Goal: Find specific page/section: Find specific page/section

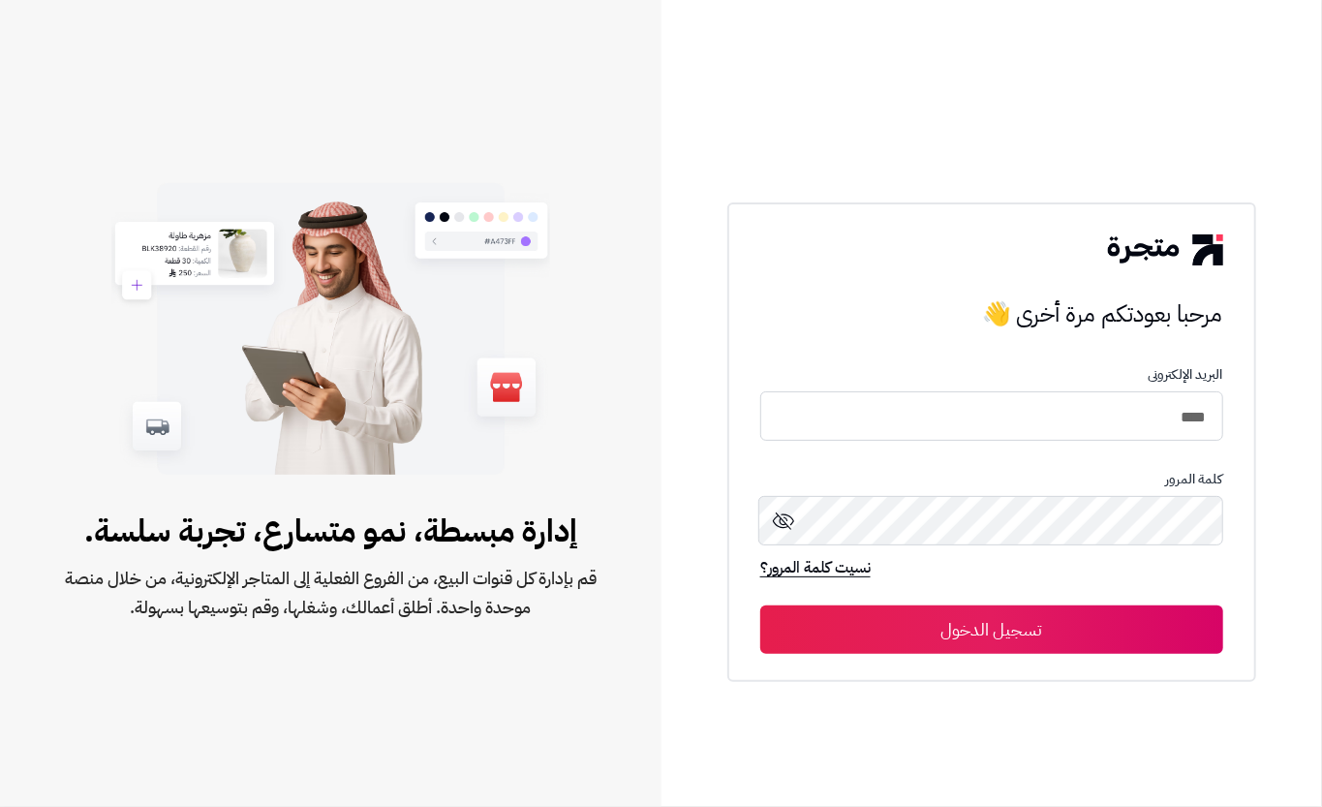
type input "****"
click at [920, 632] on button "تسجيل الدخول" at bounding box center [991, 629] width 463 height 48
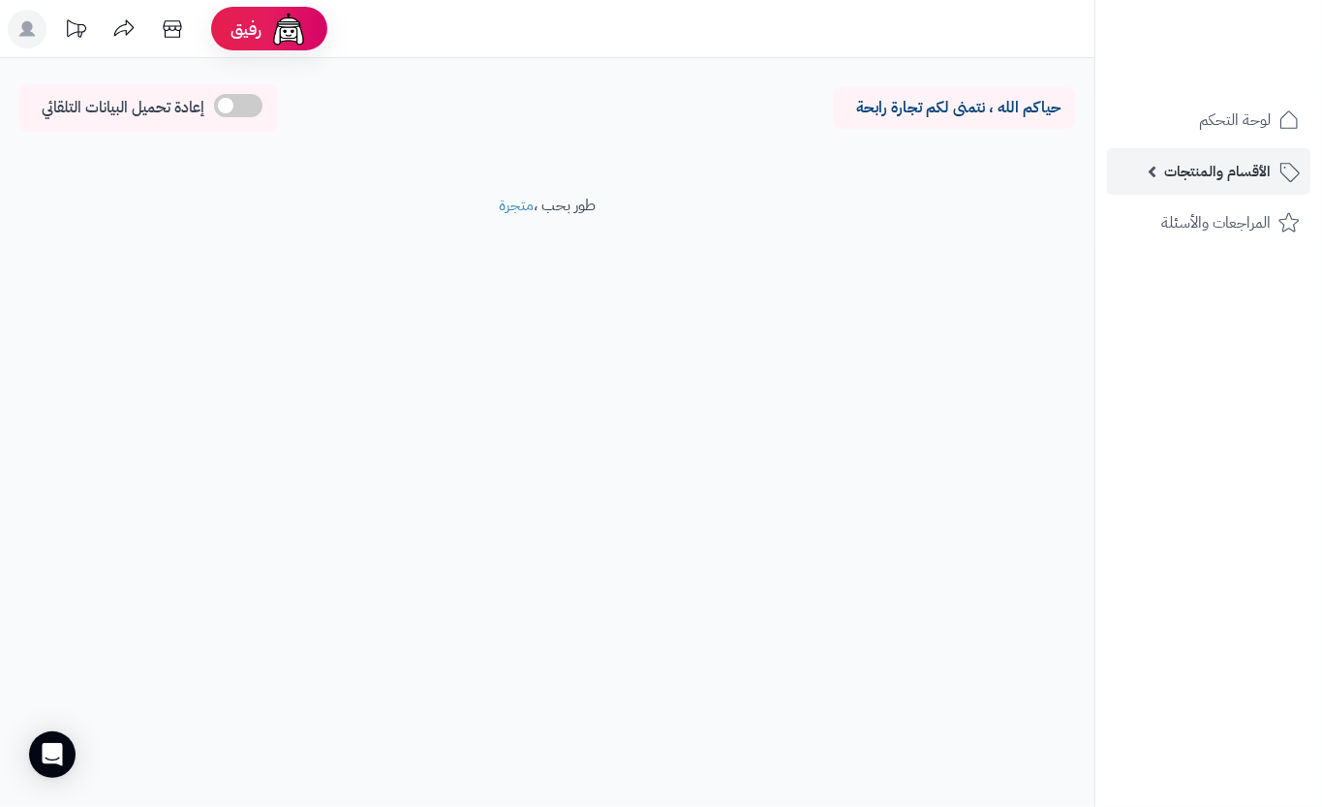
click at [1160, 180] on link "الأقسام والمنتجات" at bounding box center [1208, 171] width 203 height 46
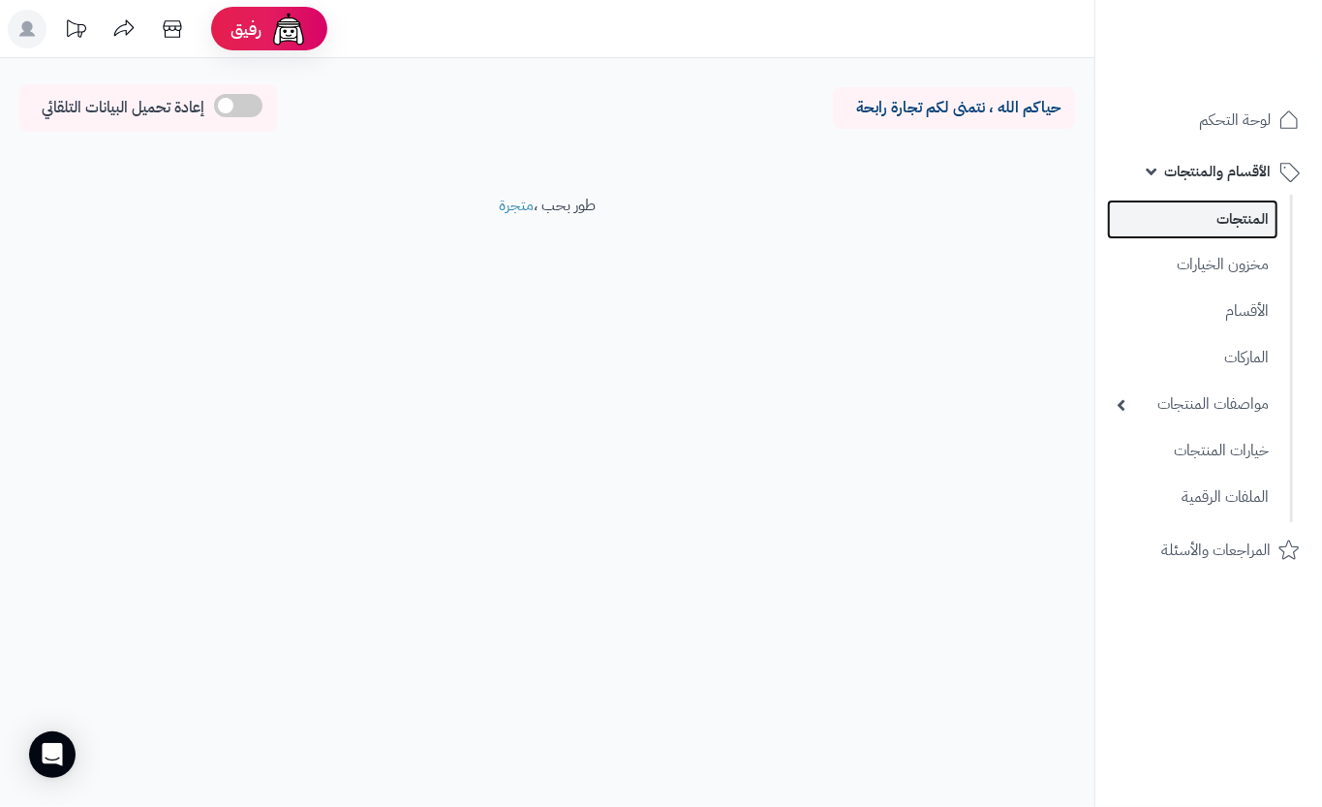
click at [1178, 211] on link "المنتجات" at bounding box center [1192, 219] width 171 height 40
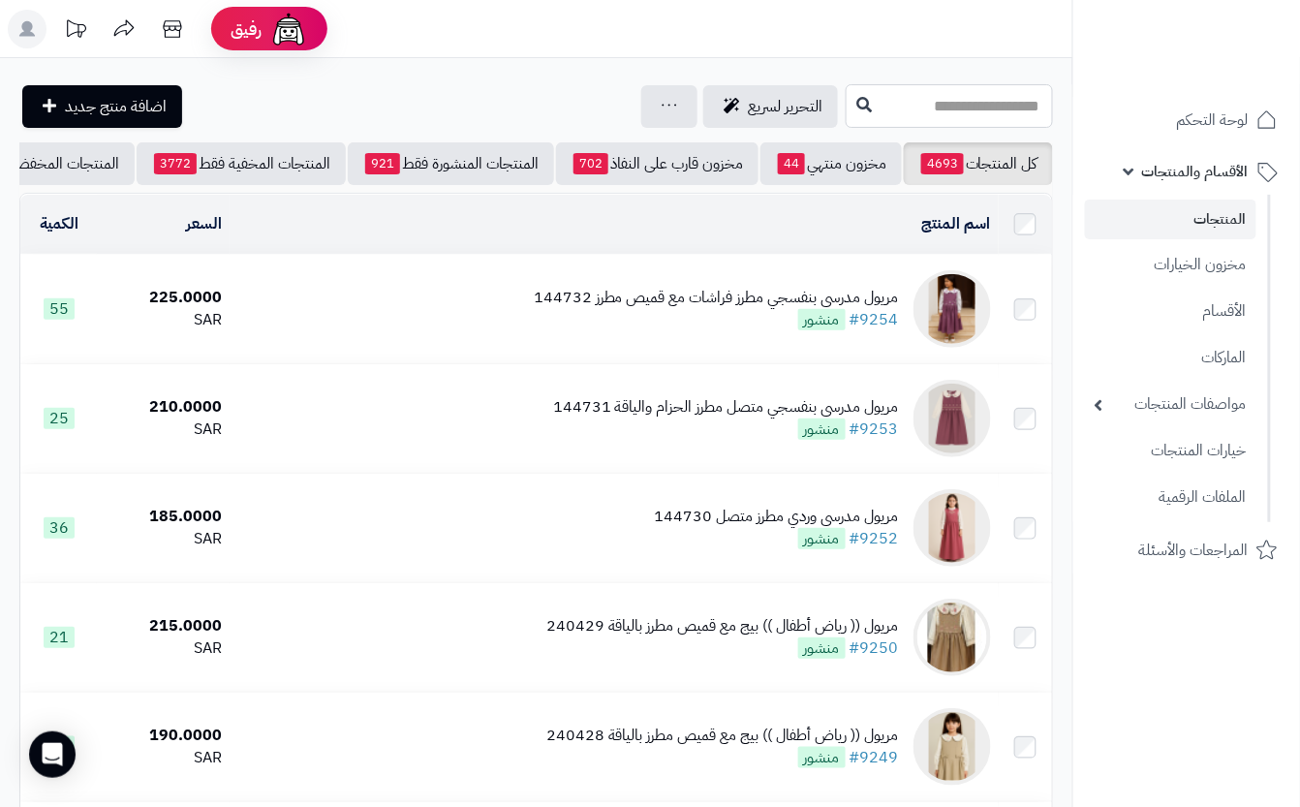
click at [896, 113] on input "text" at bounding box center [948, 106] width 207 height 44
click at [858, 87] on input "text" at bounding box center [948, 106] width 207 height 44
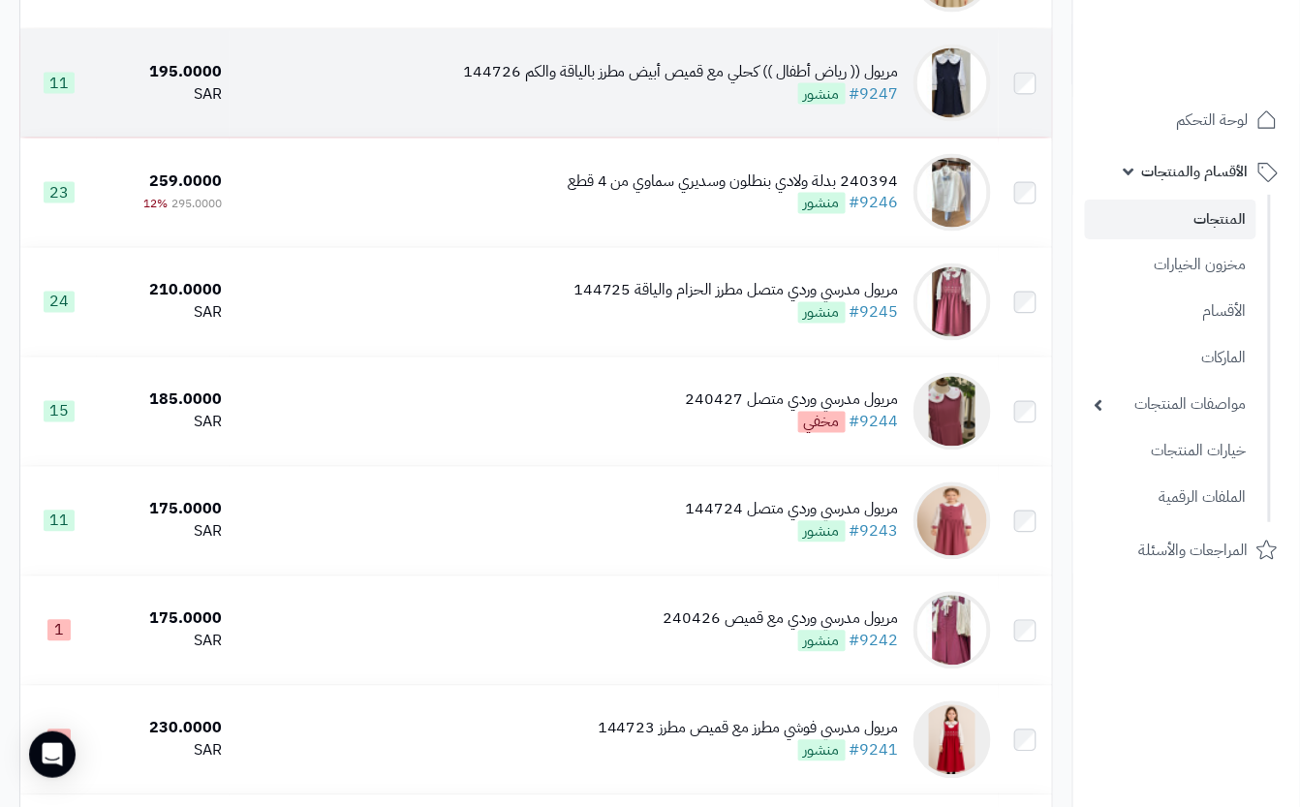
scroll to position [775, 0]
